Goal: Check status: Check status

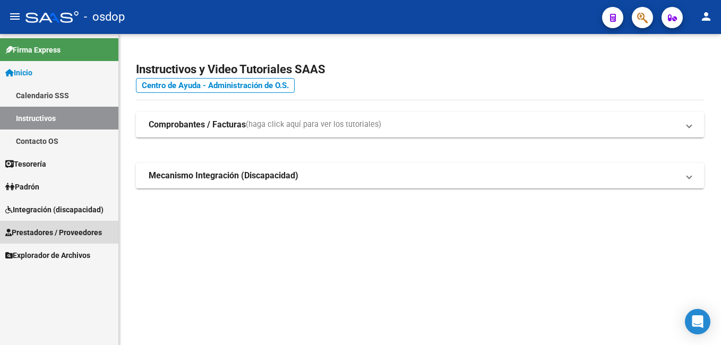
click at [55, 233] on span "Prestadores / Proveedores" at bounding box center [53, 233] width 97 height 12
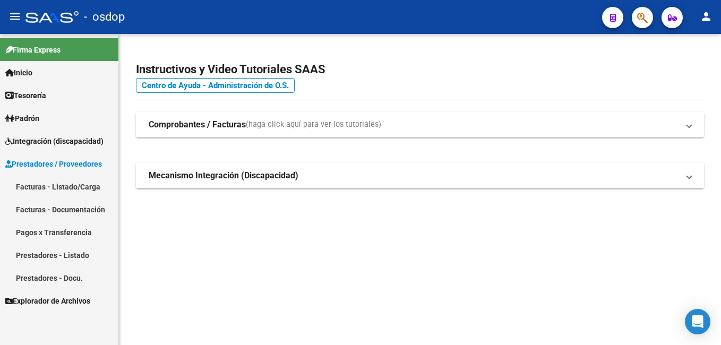
click at [60, 188] on link "Facturas - Listado/Carga" at bounding box center [59, 186] width 118 height 23
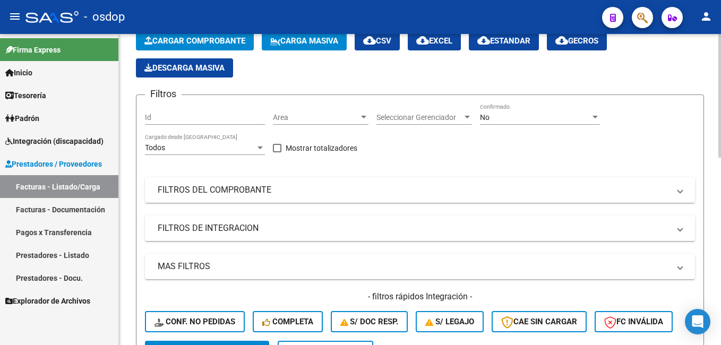
scroll to position [53, 0]
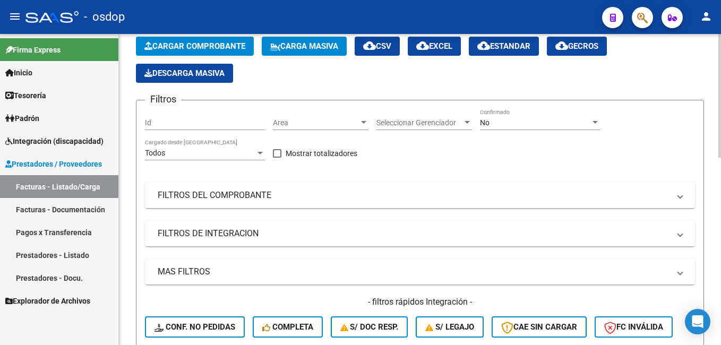
click at [201, 206] on mat-expansion-panel-header "FILTROS DEL COMPROBANTE" at bounding box center [420, 195] width 550 height 25
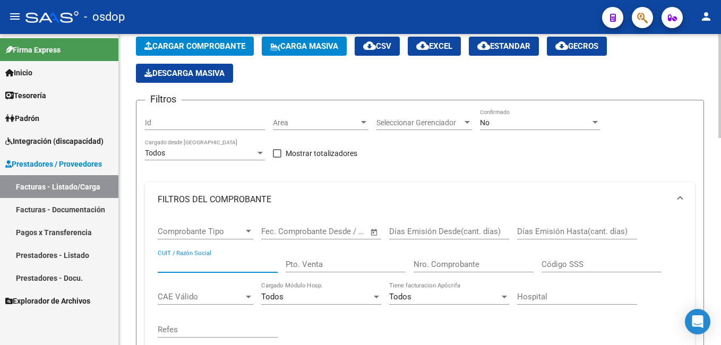
click at [180, 266] on input "CUIT / Razón Social" at bounding box center [218, 265] width 120 height 10
paste input "23.928.860"
click at [157, 263] on div "Comprobante Tipo Comprobante Tipo Fecha inicio – Fecha fin Fec. Comprobante Des…" at bounding box center [420, 287] width 550 height 140
click at [158, 263] on input "23.928.860" at bounding box center [218, 265] width 120 height 10
click at [177, 265] on input "2723.928.860" at bounding box center [218, 265] width 120 height 10
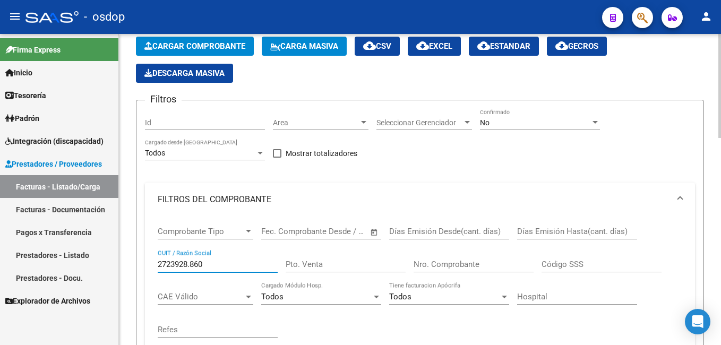
click at [191, 263] on input "2723928.860" at bounding box center [218, 265] width 120 height 10
click at [215, 266] on input "2723928860" at bounding box center [218, 265] width 120 height 10
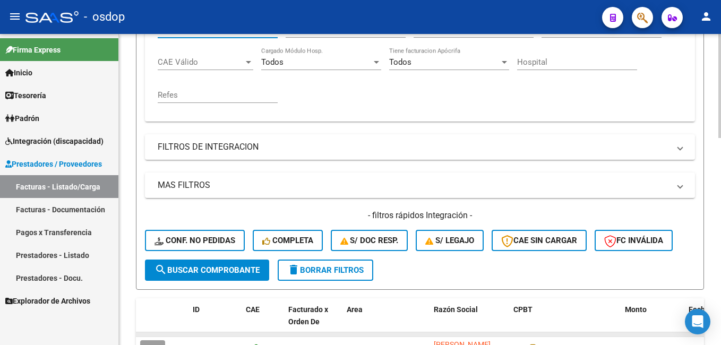
scroll to position [319, 0]
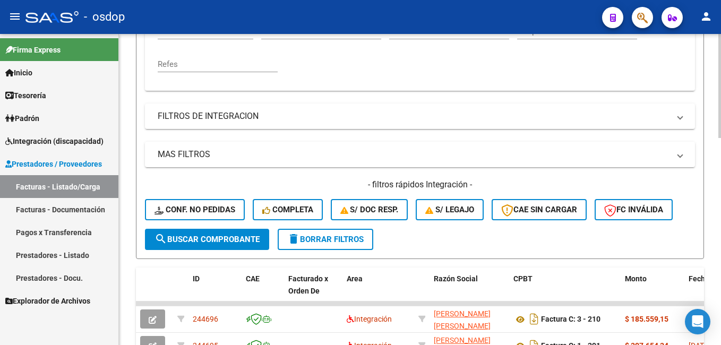
type input "27239288605"
click at [199, 246] on button "search Buscar Comprobante" at bounding box center [207, 239] width 124 height 21
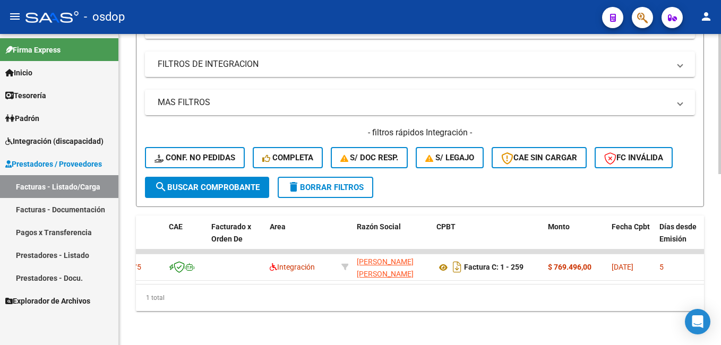
scroll to position [0, 56]
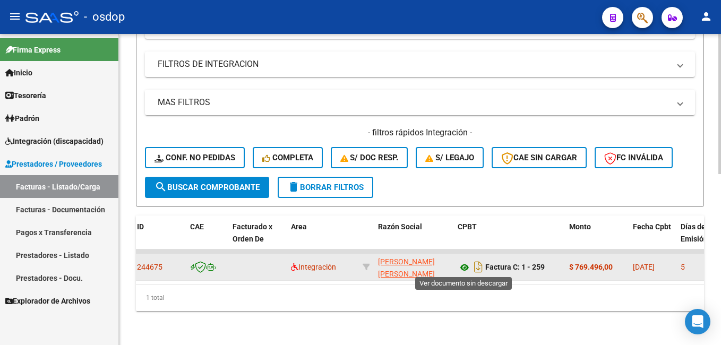
click at [463, 263] on icon at bounding box center [465, 267] width 14 height 13
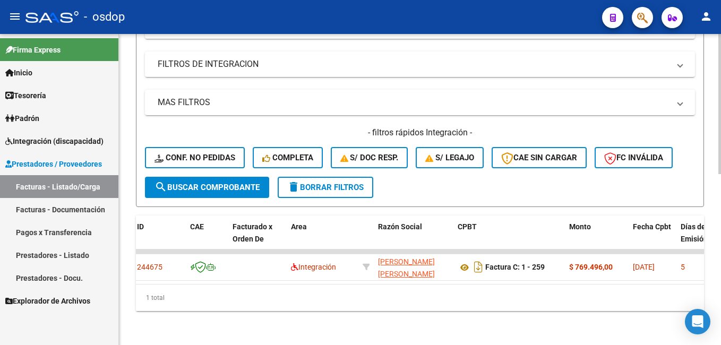
scroll to position [0, 0]
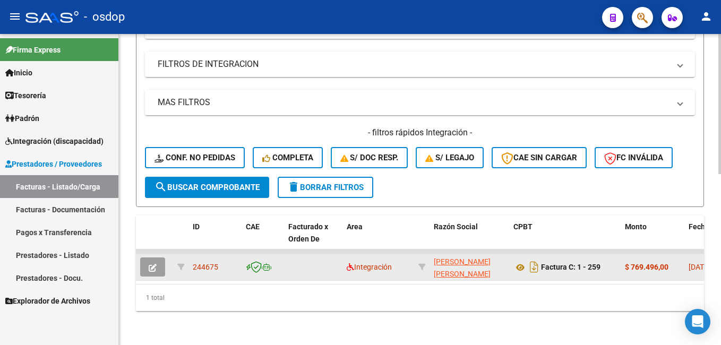
click at [152, 266] on icon "button" at bounding box center [153, 268] width 8 height 8
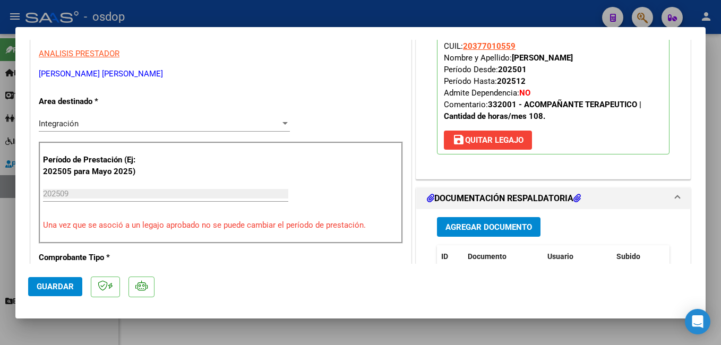
scroll to position [106, 0]
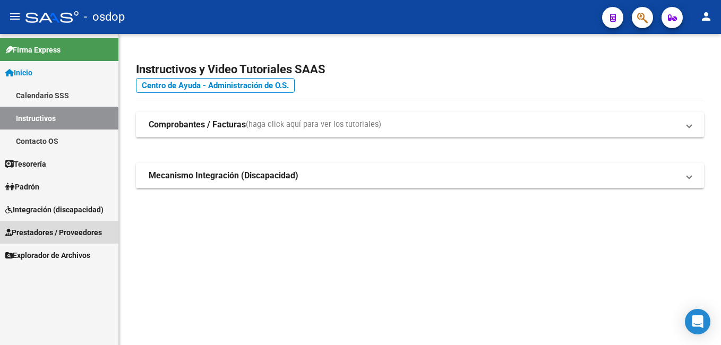
click at [61, 232] on span "Prestadores / Proveedores" at bounding box center [53, 233] width 97 height 12
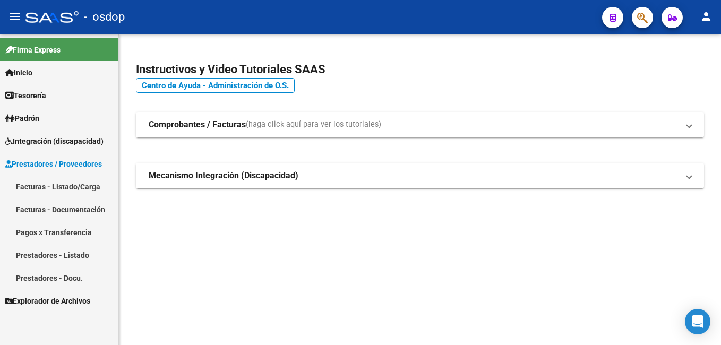
click at [83, 186] on link "Facturas - Listado/Carga" at bounding box center [59, 186] width 118 height 23
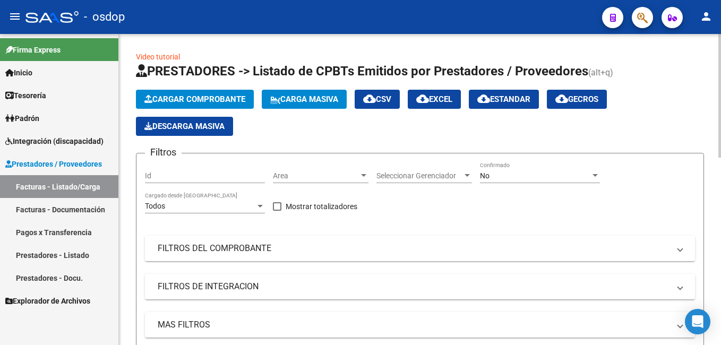
click at [225, 251] on mat-panel-title "FILTROS DEL COMPROBANTE" at bounding box center [414, 249] width 512 height 12
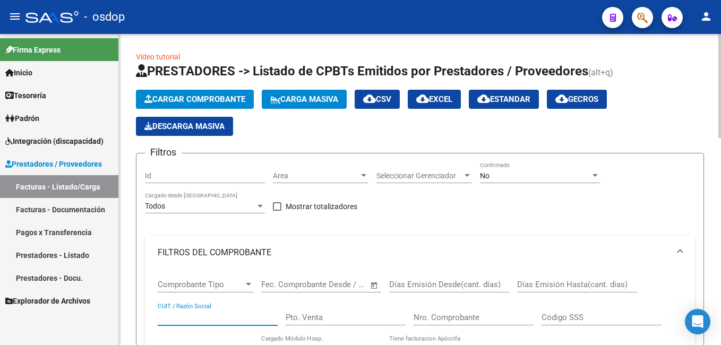
click at [189, 313] on input "CUIT / Razón Social" at bounding box center [218, 318] width 120 height 10
paste input "23.928.860"
click at [194, 317] on input "2723.928.8605" at bounding box center [218, 318] width 120 height 10
click at [178, 317] on input "2723.9288605" at bounding box center [218, 318] width 120 height 10
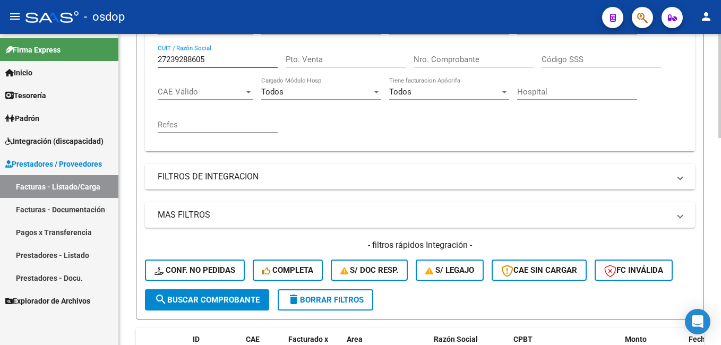
scroll to position [266, 0]
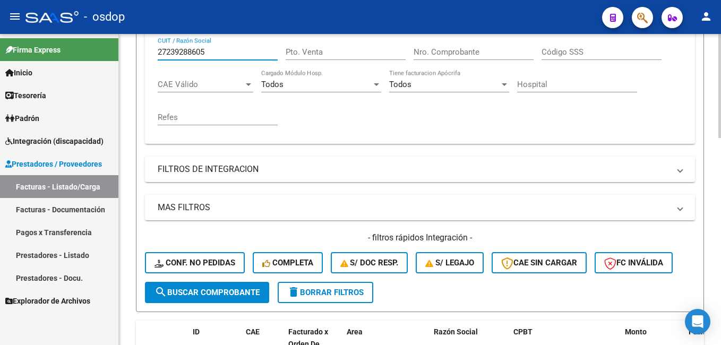
type input "27239288605"
click at [215, 294] on span "search Buscar Comprobante" at bounding box center [207, 293] width 105 height 10
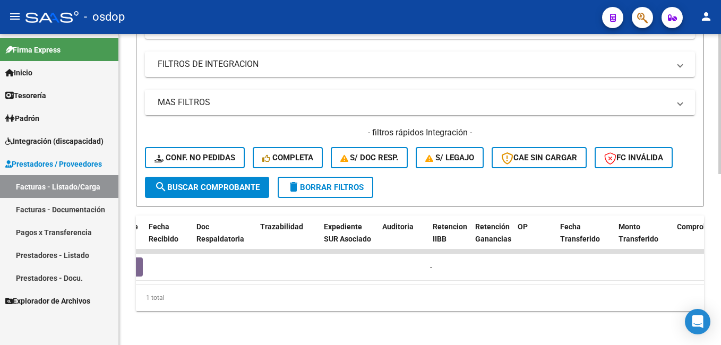
scroll to position [0, 612]
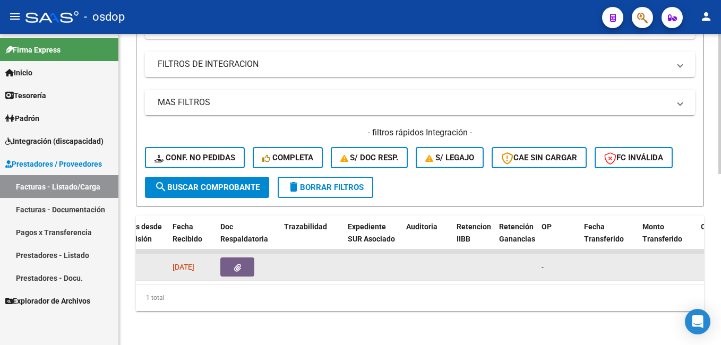
click at [241, 266] on icon "button" at bounding box center [237, 268] width 7 height 8
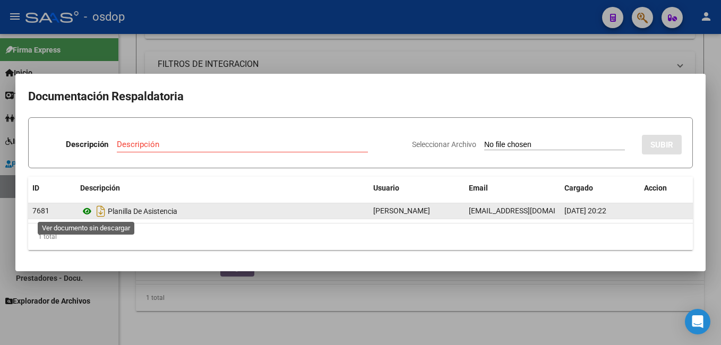
click at [90, 212] on icon at bounding box center [87, 211] width 14 height 13
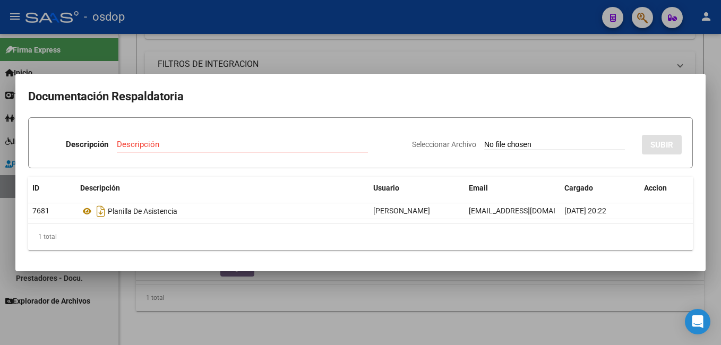
click at [520, 53] on div at bounding box center [360, 172] width 721 height 345
